Goal: Transaction & Acquisition: Subscribe to service/newsletter

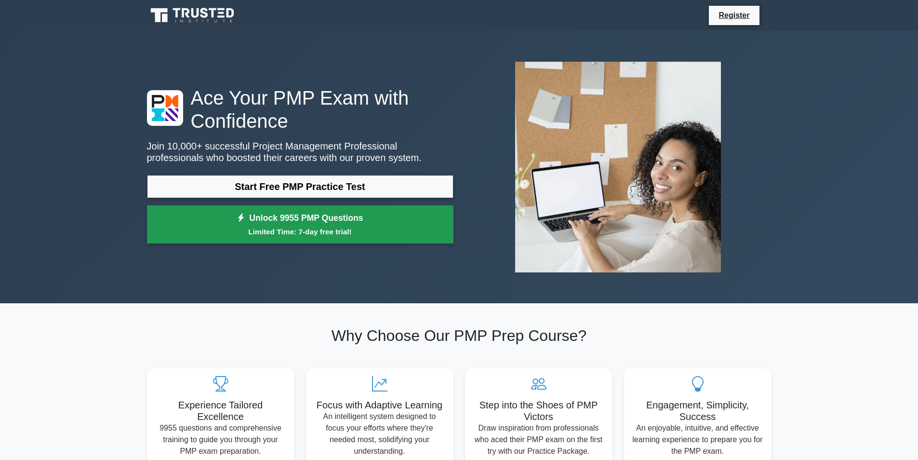
click at [408, 235] on small "Limited Time: 7-day free trial!" at bounding box center [300, 231] width 282 height 11
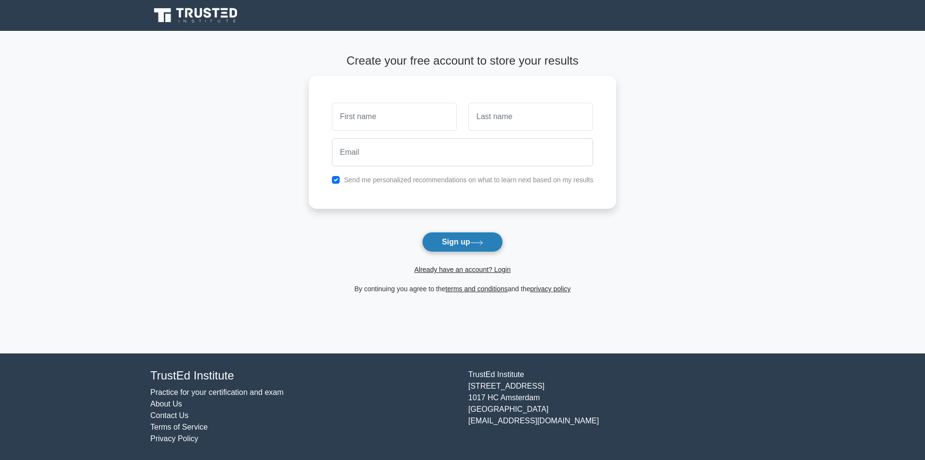
click at [462, 237] on button "Sign up" at bounding box center [462, 242] width 81 height 20
click at [488, 249] on button "Sign up" at bounding box center [462, 242] width 81 height 20
click at [436, 246] on button "Sign up" at bounding box center [462, 242] width 81 height 20
